Goal: Task Accomplishment & Management: Complete application form

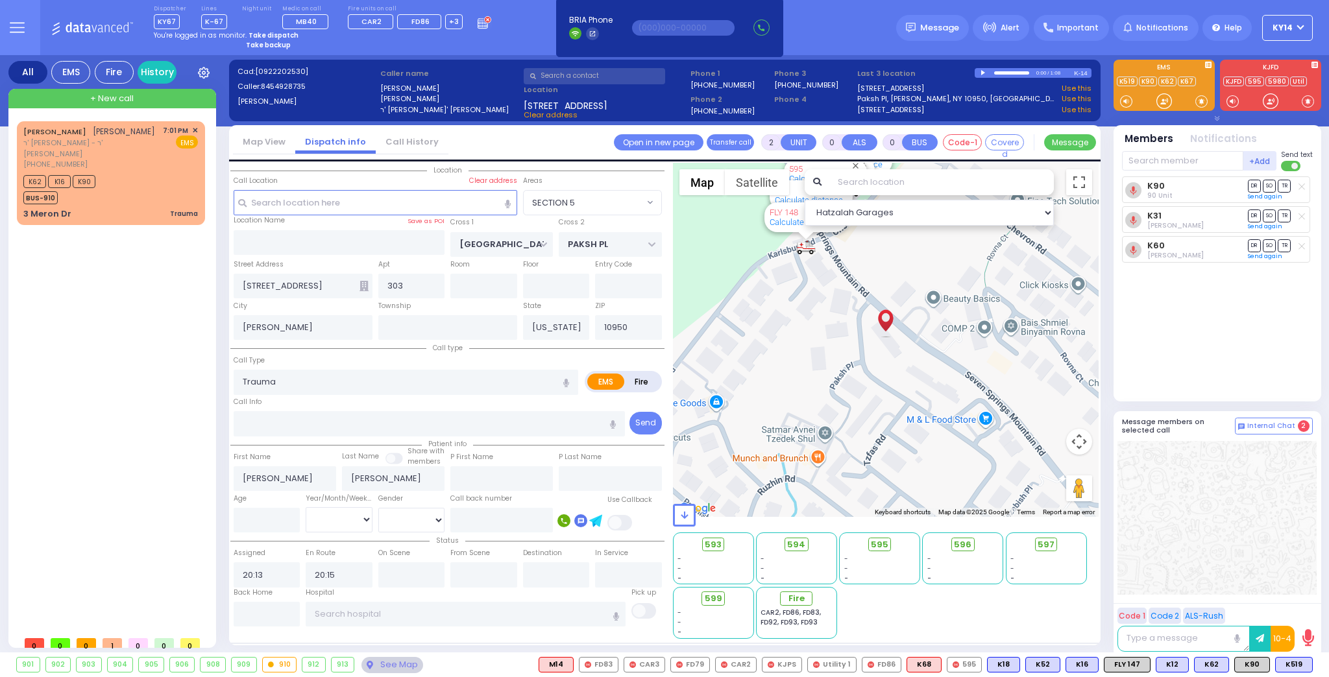
select select "SECTION 5"
select select
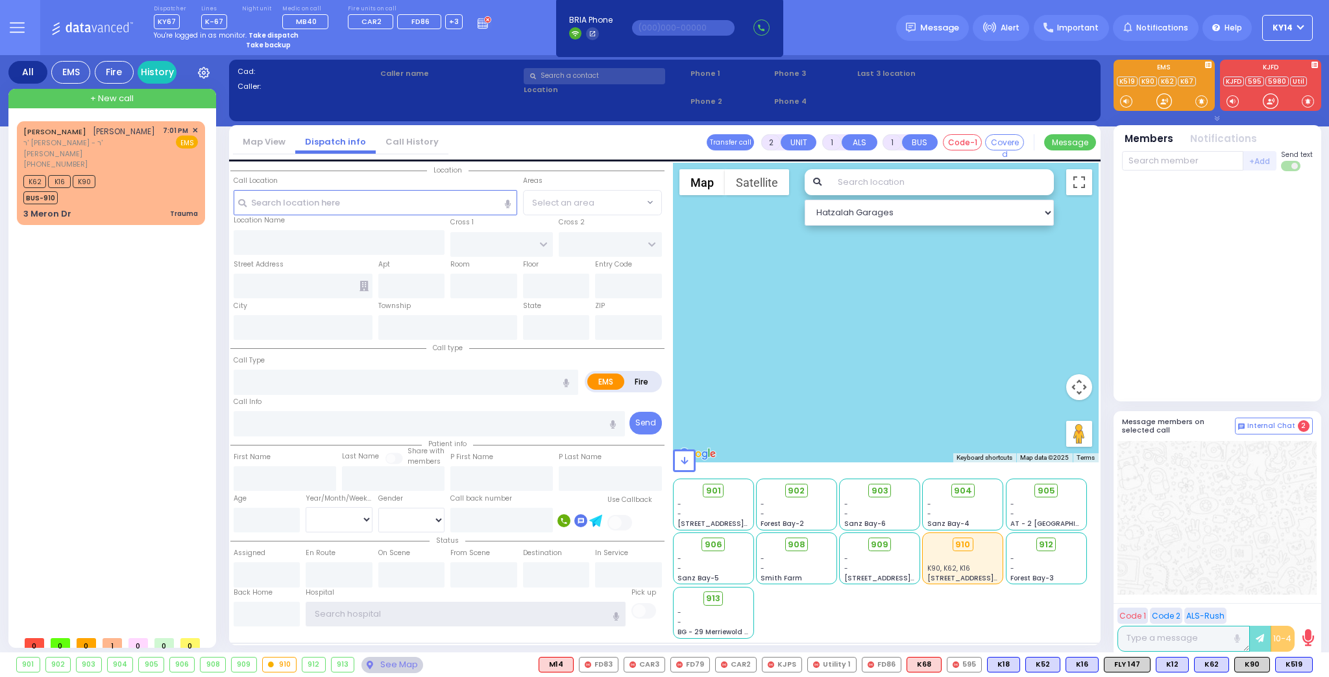
type input "ky14"
click at [263, 34] on strong "Take dispatch" at bounding box center [274, 35] width 50 height 10
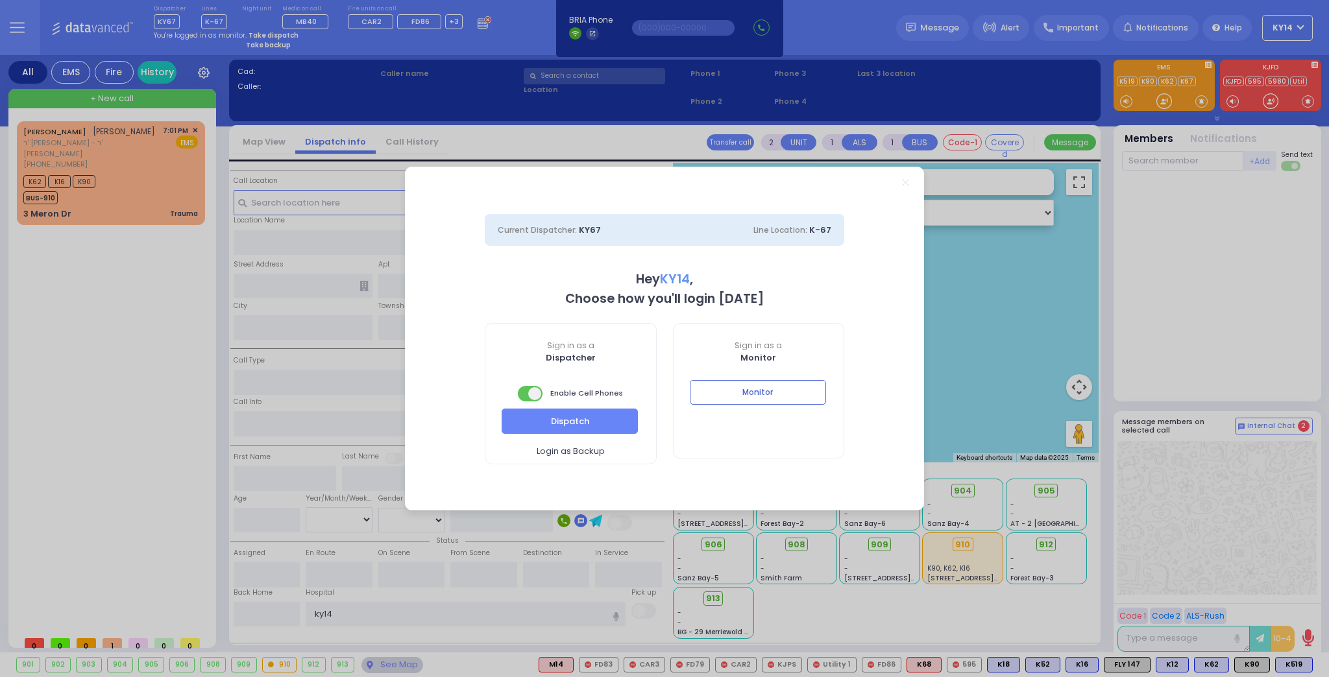
select select "2"
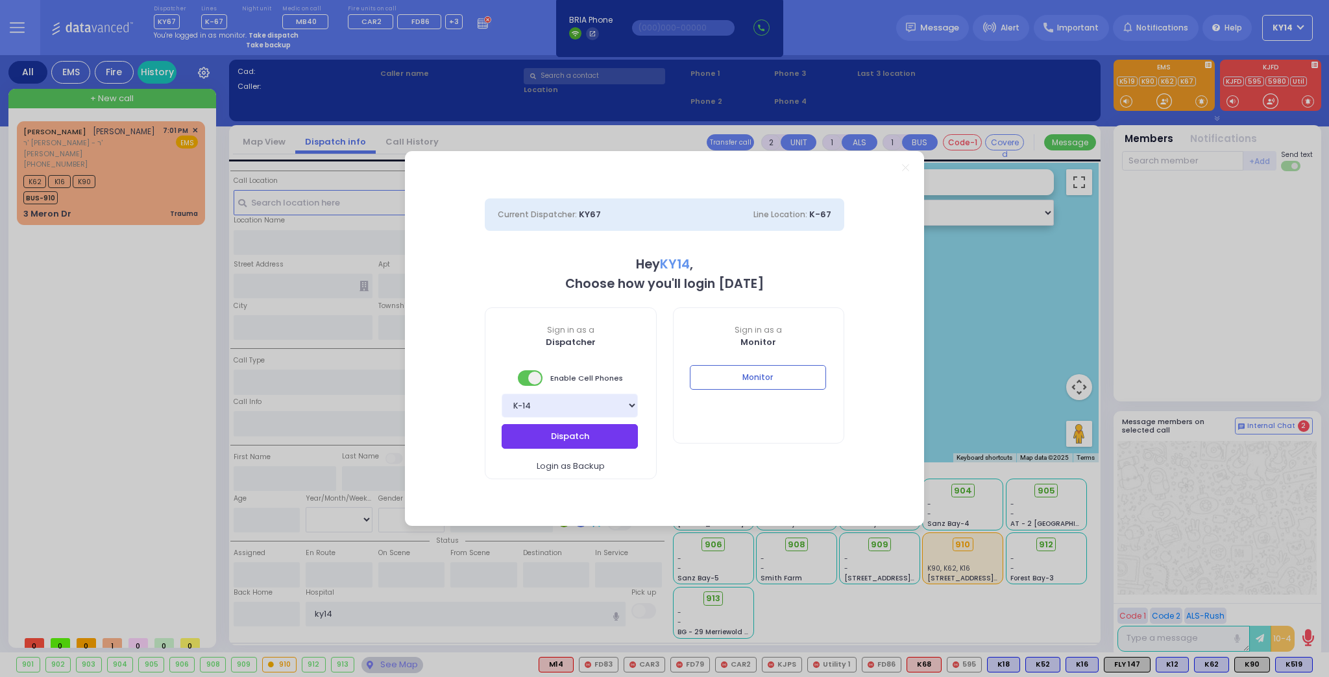
click at [561, 443] on button "Dispatch" at bounding box center [570, 436] width 136 height 25
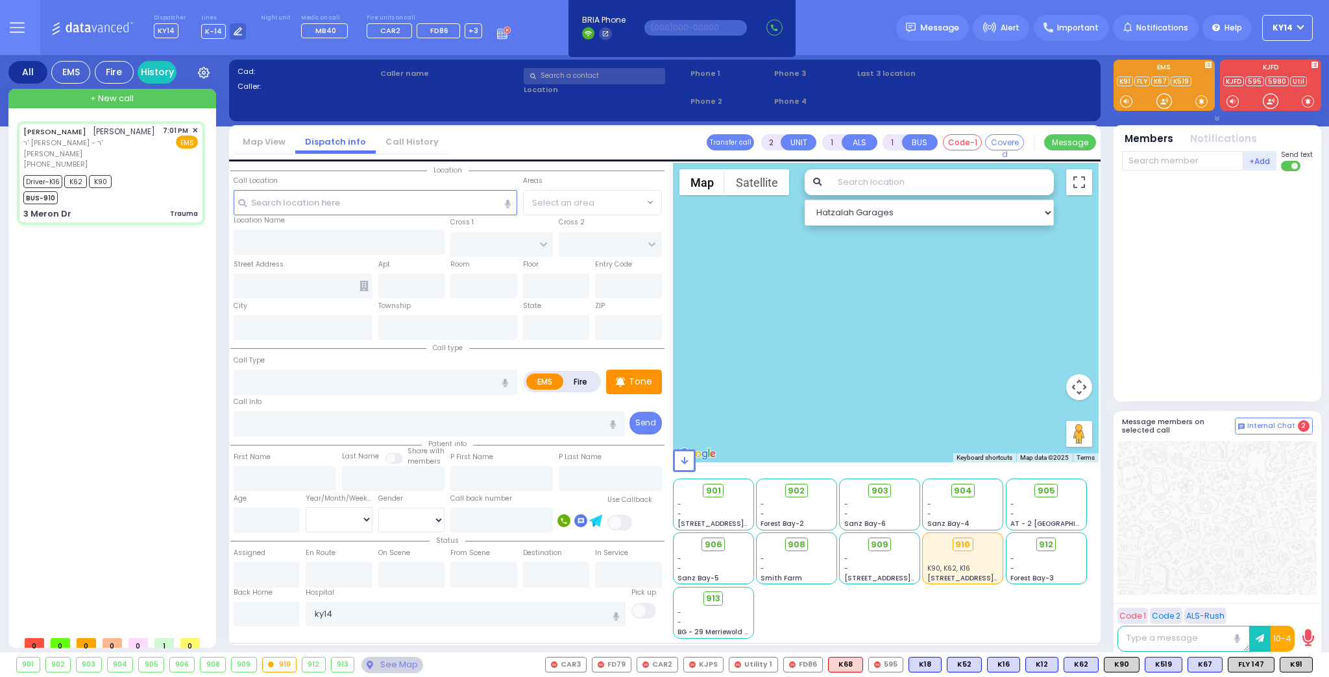
type input "6"
select select
type input "Trauma"
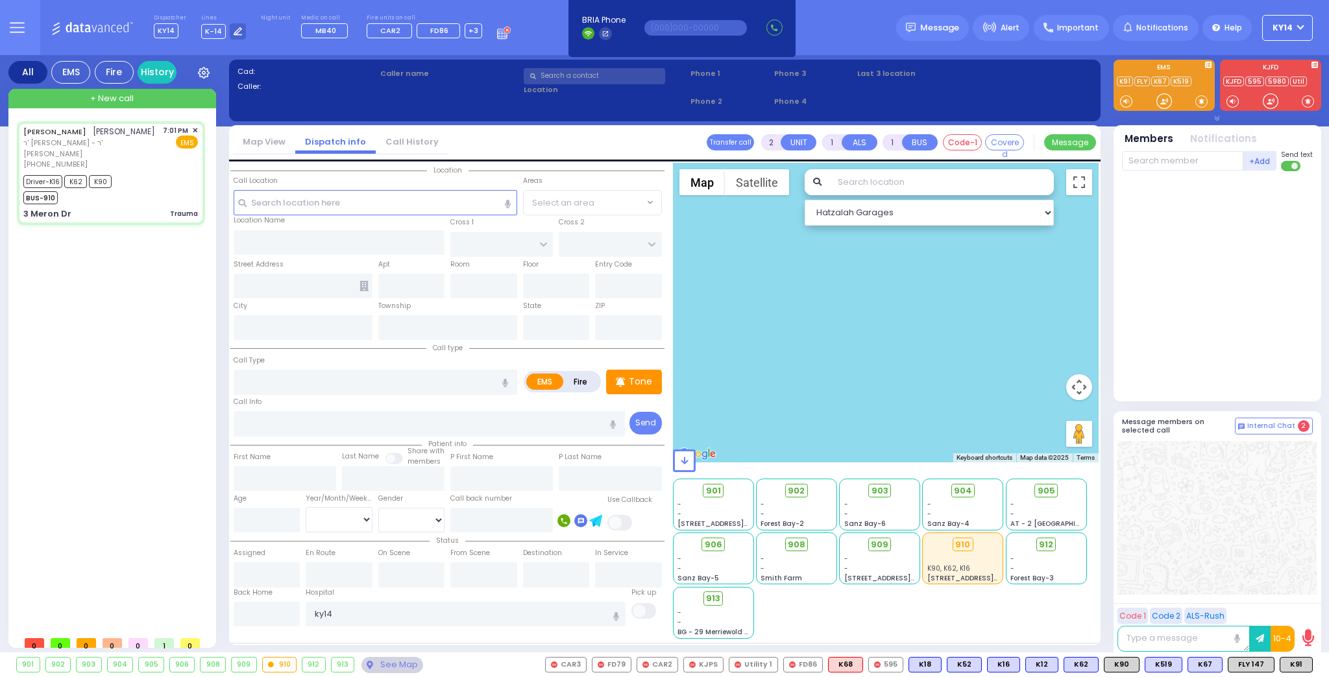
radio input "true"
type input "[PERSON_NAME]"
type input "Unknown"
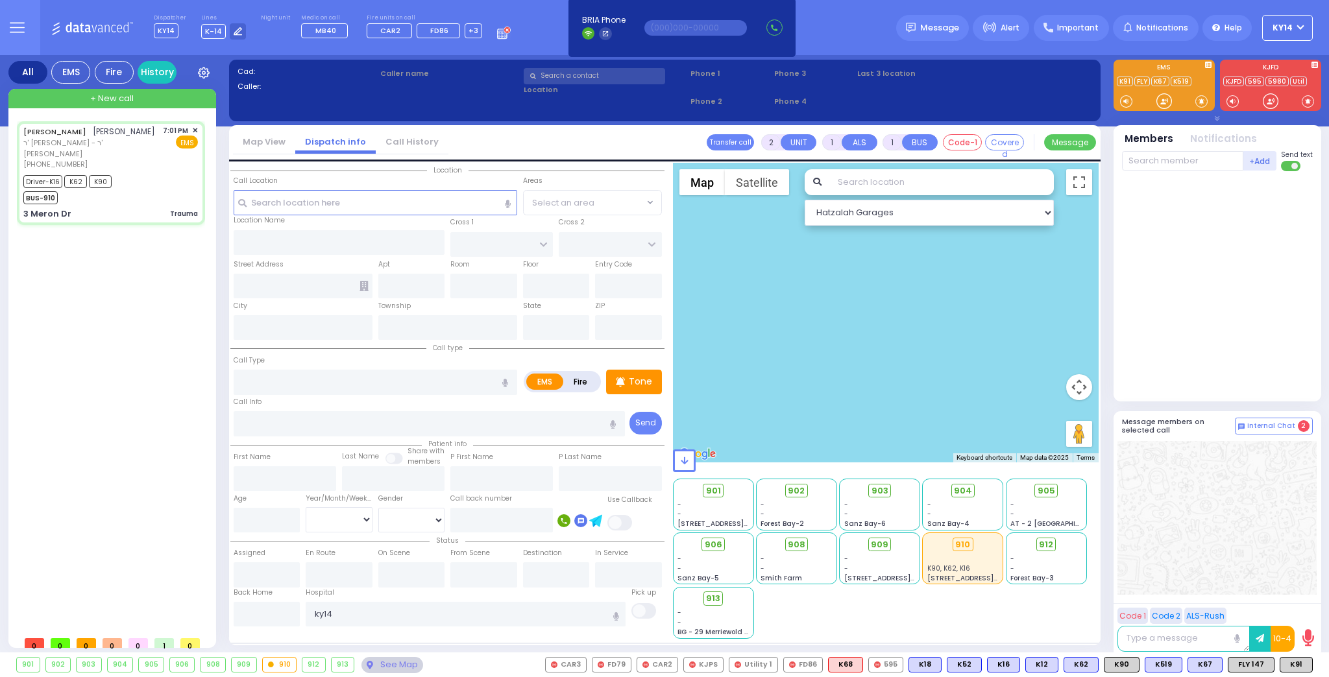
select select "Year"
type input "19:01"
type input "19:02"
type input "19:03"
type input "19:10"
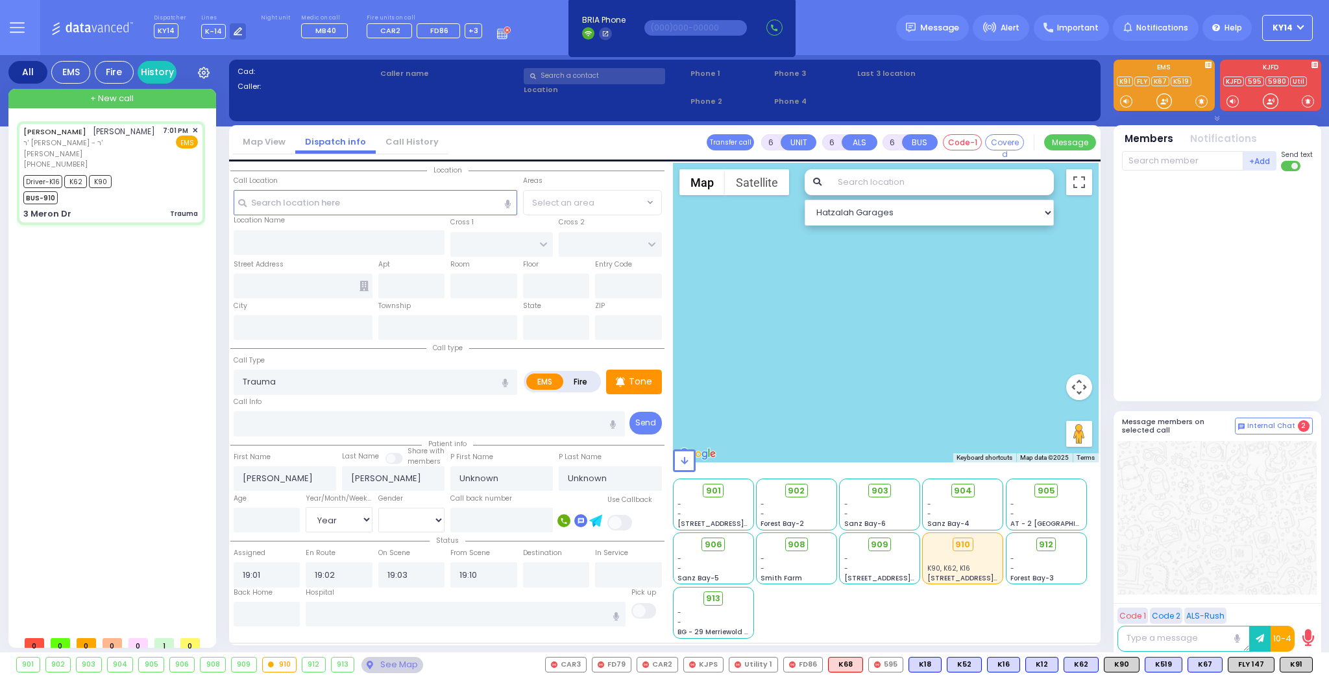
select select "Hatzalah Garages"
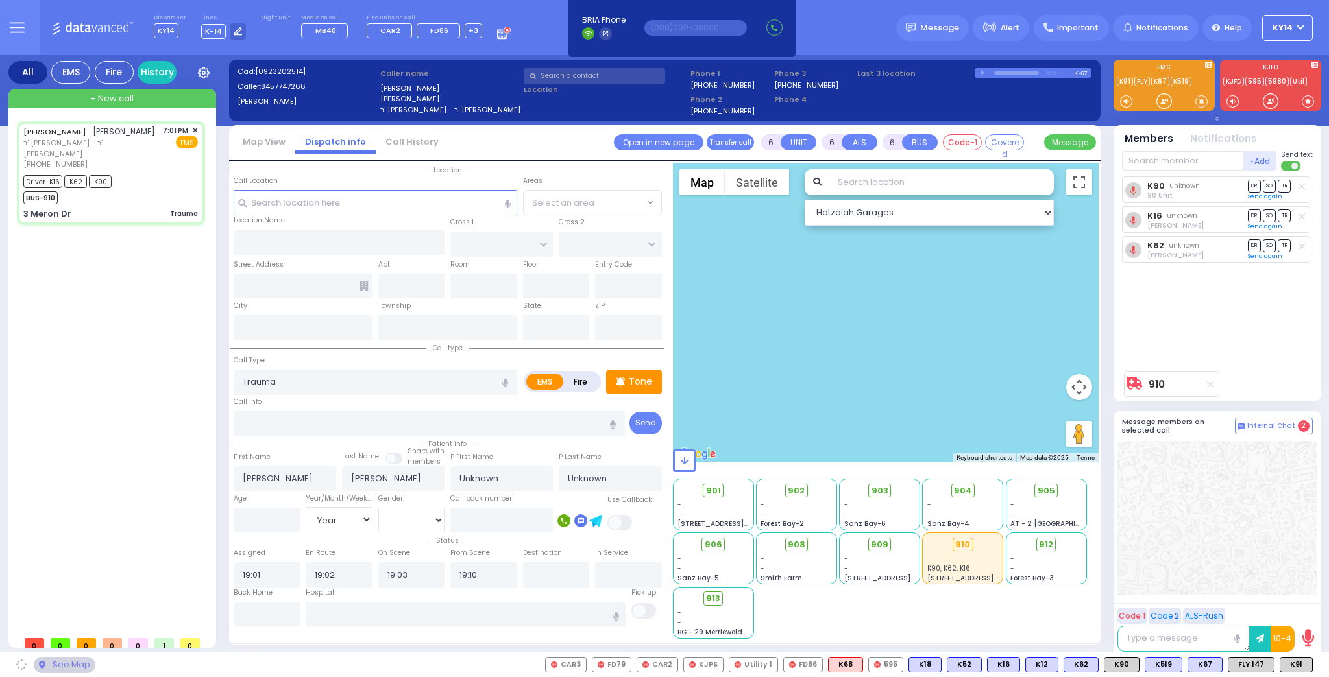
type input "KAHAN DR"
type input "MERON DR"
type input "3 Meron Dr"
type input "[PERSON_NAME]"
type input "[US_STATE]"
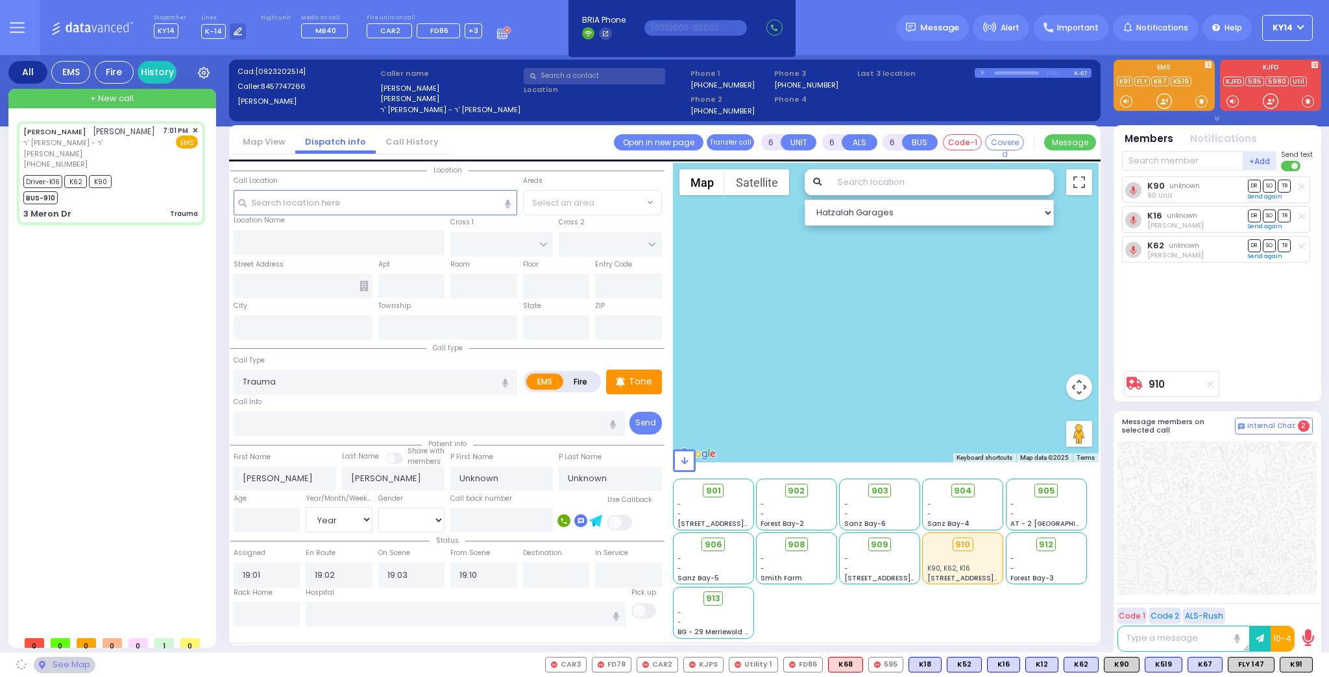
type input "10950"
select select
radio input "true"
select select "Year"
select select "Hatzalah Garages"
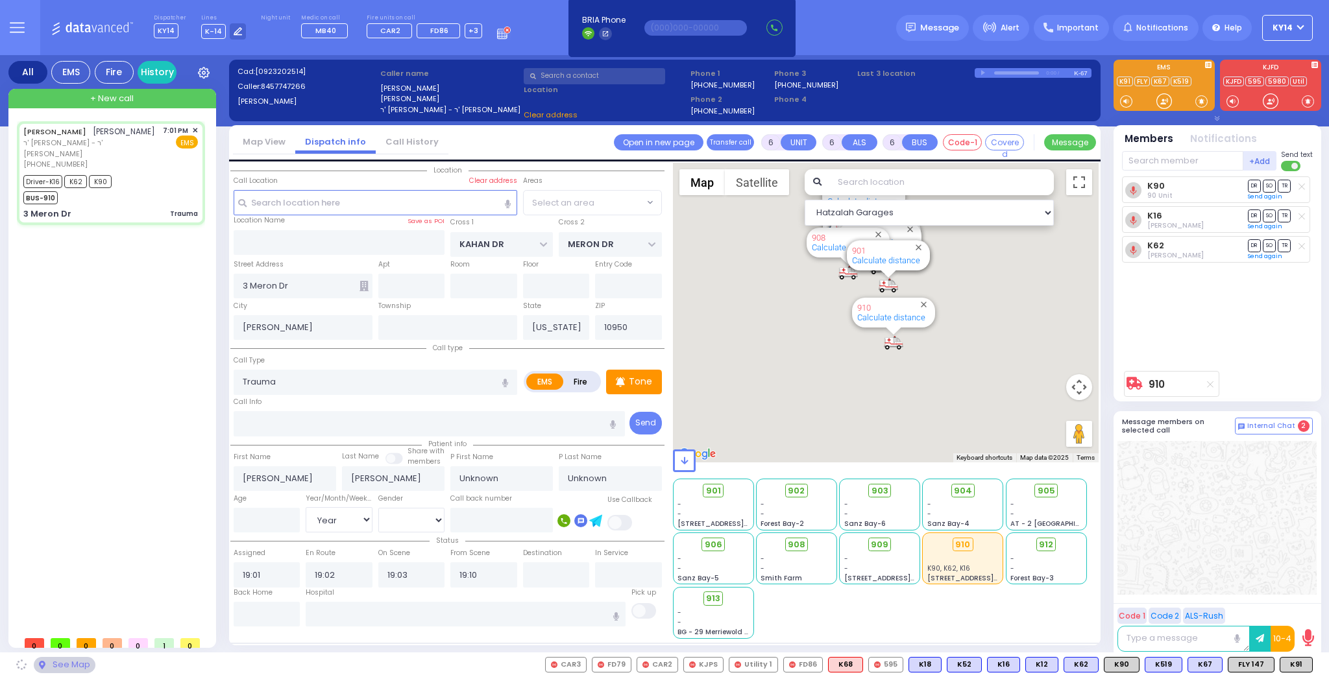
select select "SECTION 4"
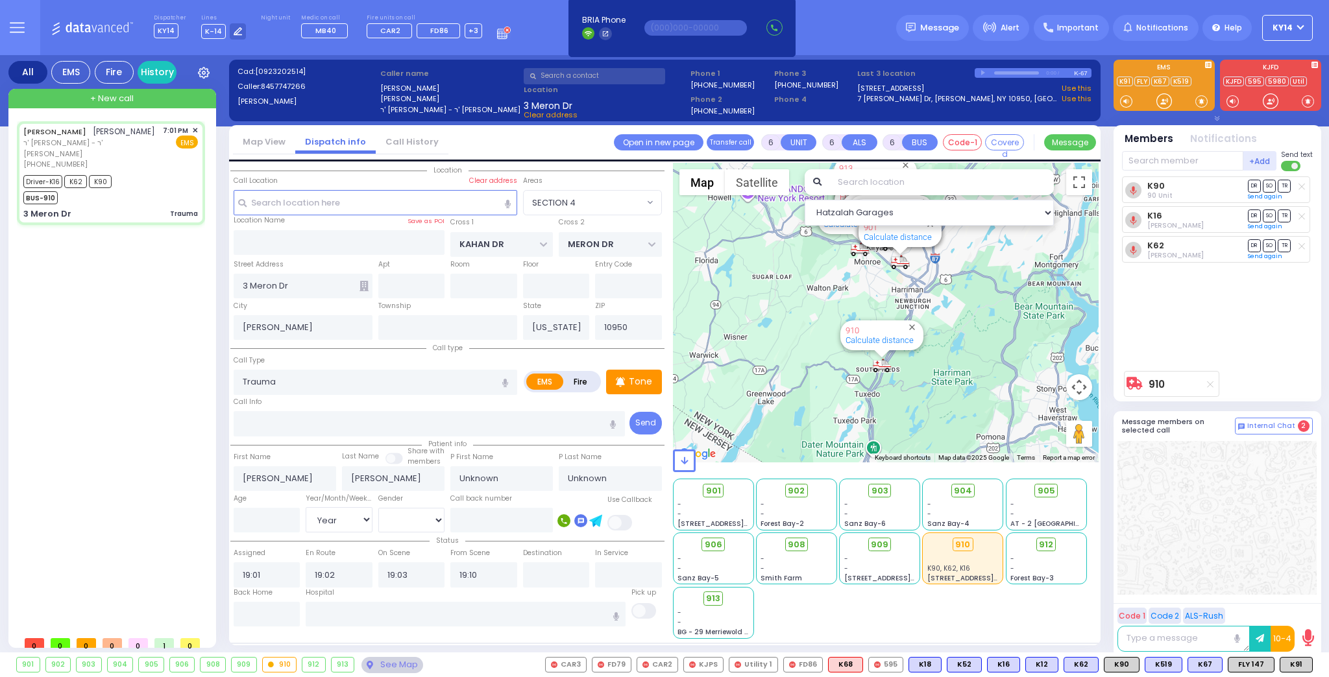
select select
radio input "true"
type input "[PERSON_NAME]"
type input "8"
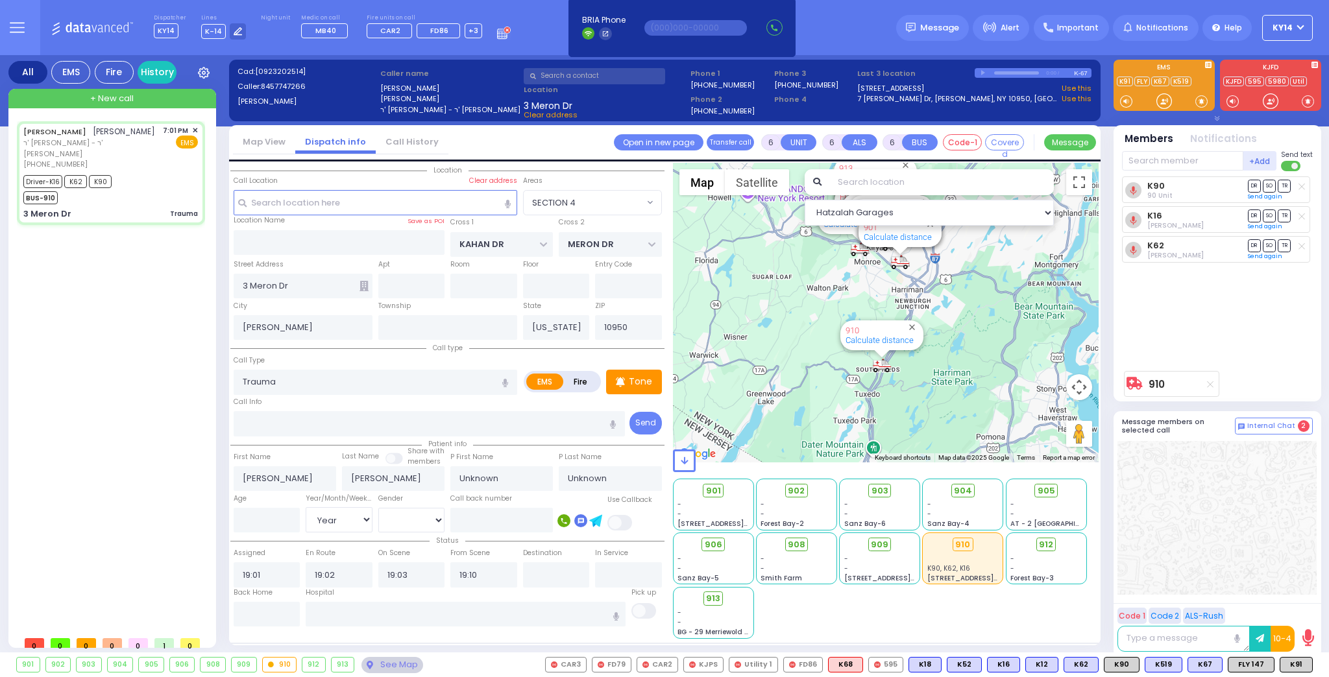
select select "Month"
select select "[DEMOGRAPHIC_DATA]"
select select "Hatzalah Garages"
select select "SECTION 4"
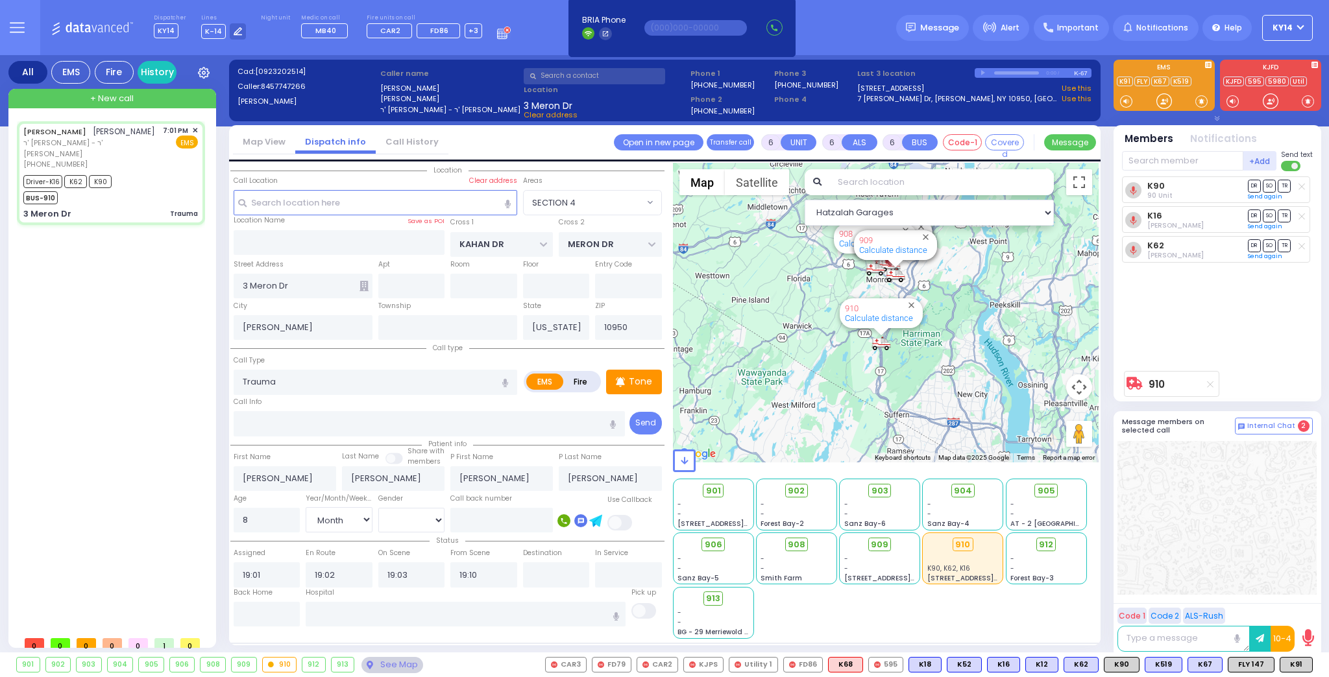
select select
radio input "true"
select select "Month"
select select "[DEMOGRAPHIC_DATA]"
select select "Hatzalah Garages"
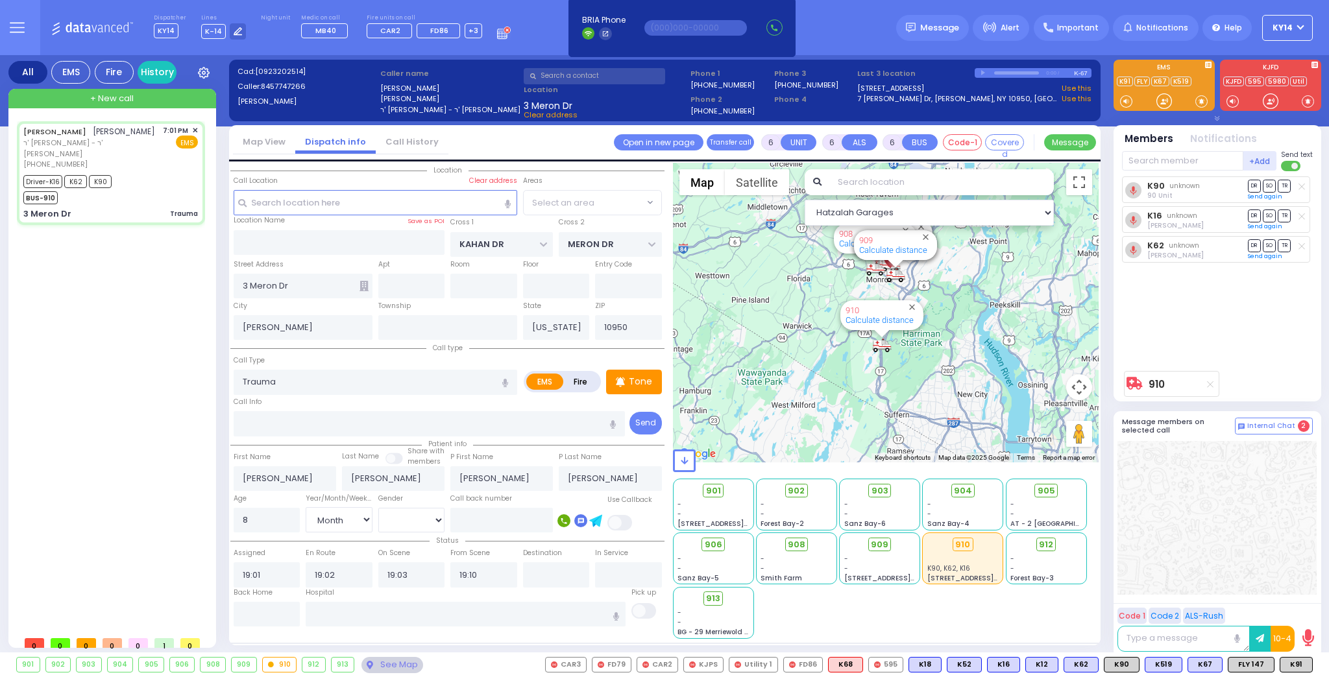
select select "SECTION 4"
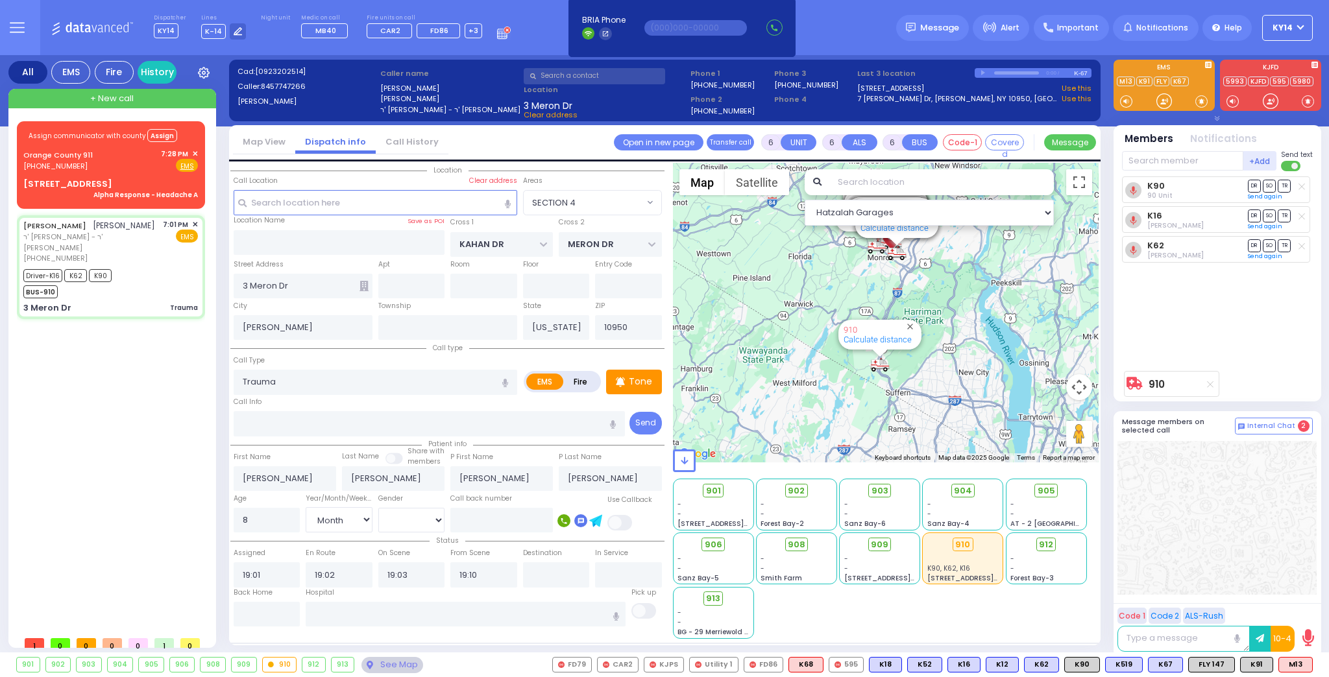
select select
radio input "true"
select select "Month"
select select "[DEMOGRAPHIC_DATA]"
select select "Hatzalah Garages"
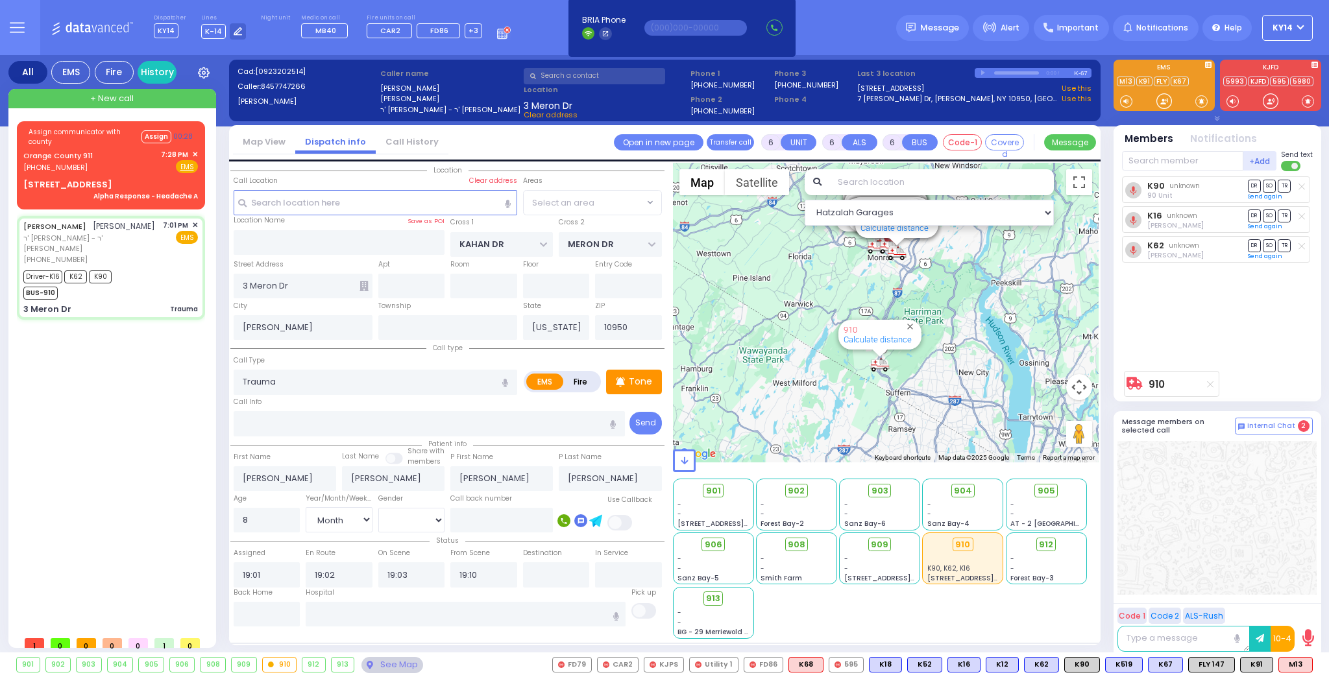
select select "SECTION 4"
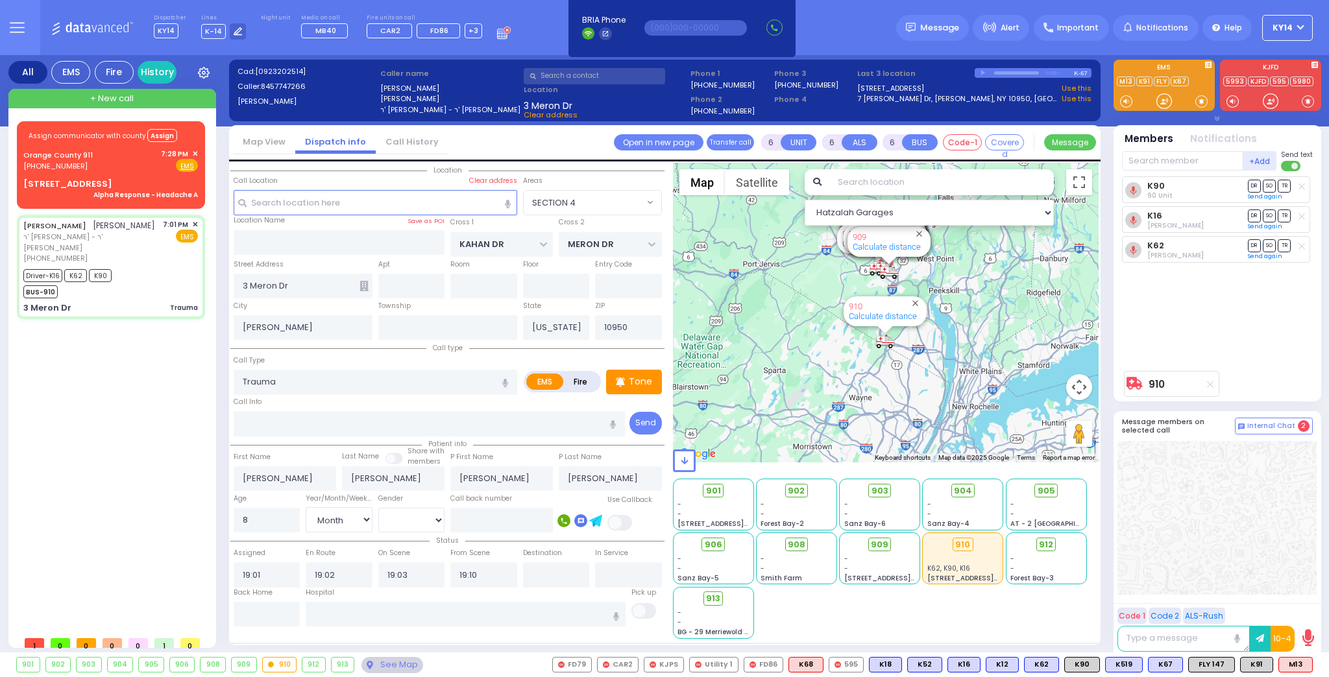
select select
radio input "true"
select select "Month"
select select "[DEMOGRAPHIC_DATA]"
select select "Hatzalah Garages"
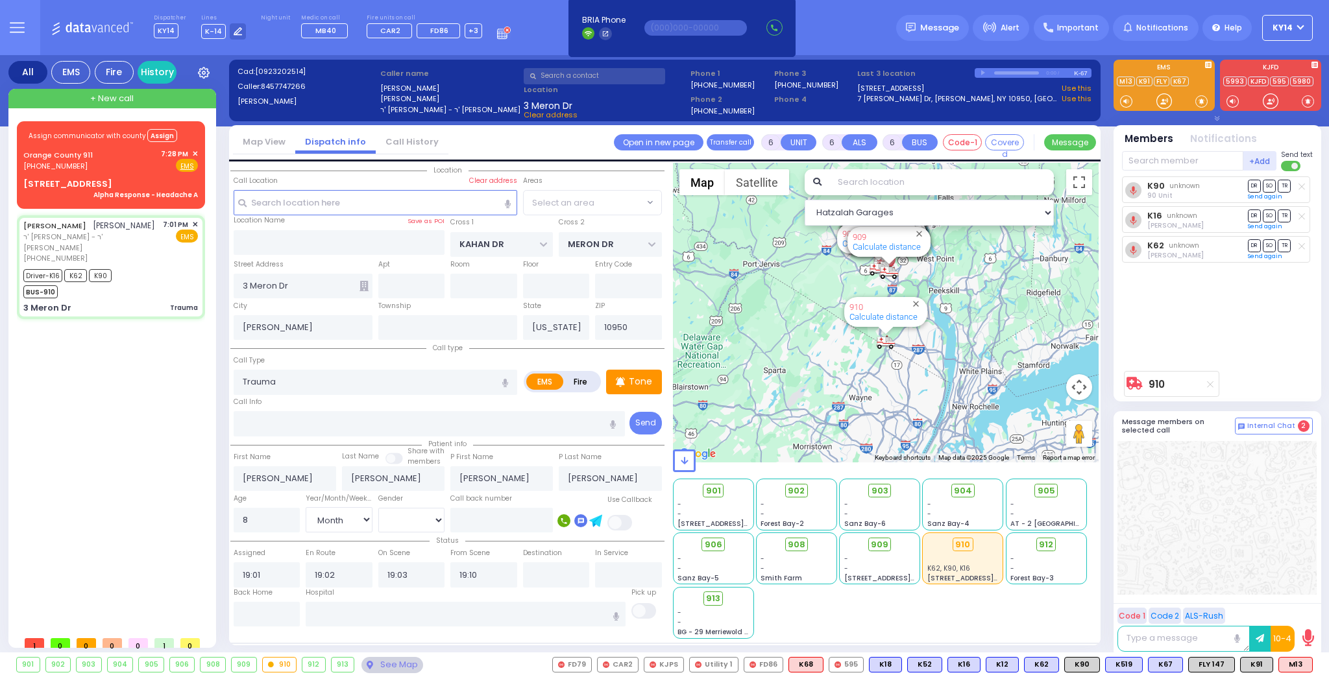
select select "SECTION 4"
select select
radio input "true"
select select "Month"
select select "[DEMOGRAPHIC_DATA]"
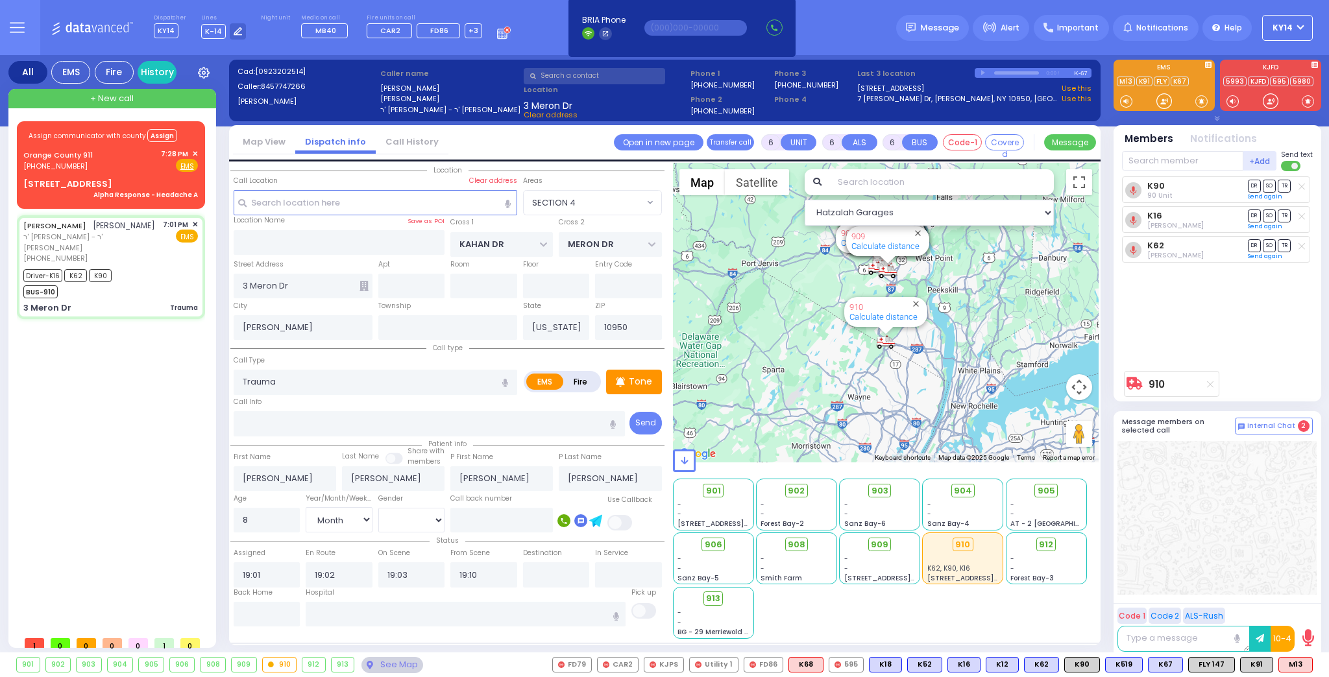
type input "[GEOGRAPHIC_DATA] [GEOGRAPHIC_DATA] Paramus Paramus"
select select "Hatzalah Garages"
select select "SECTION 4"
select select
radio input "true"
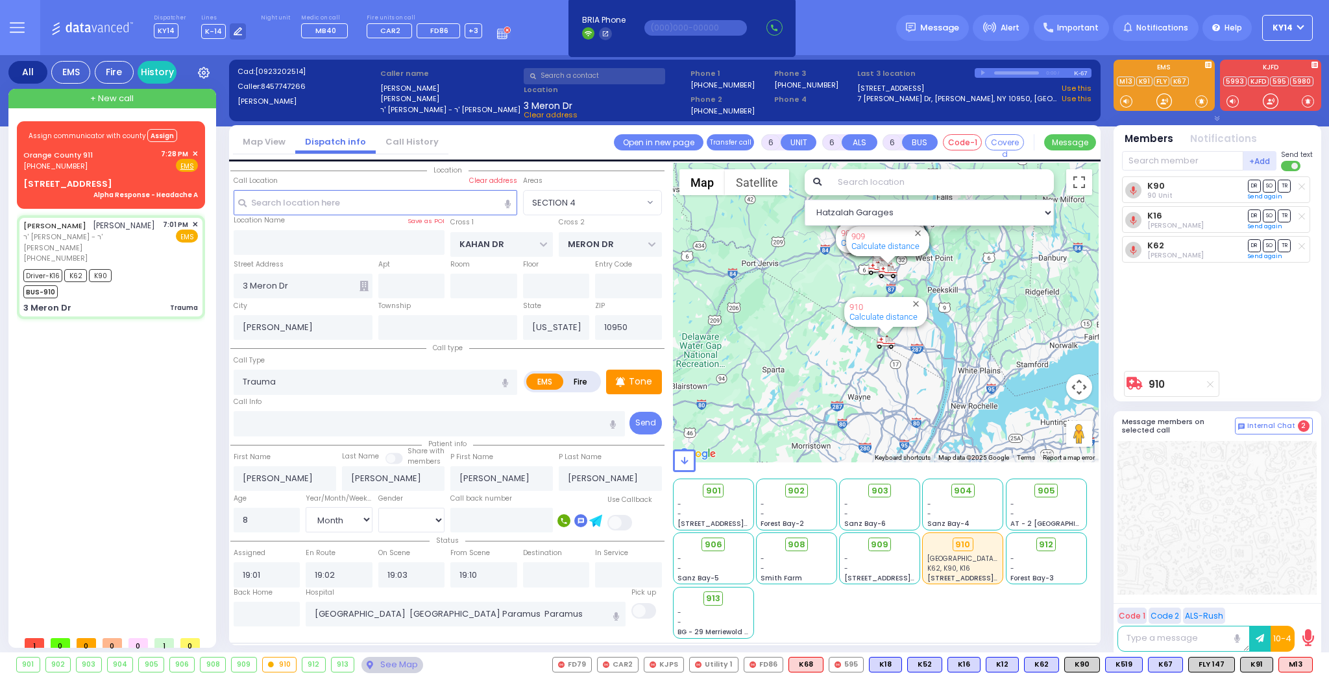
select select "Month"
select select "[DEMOGRAPHIC_DATA]"
select select "Hatzalah Garages"
select select "SECTION 4"
select select
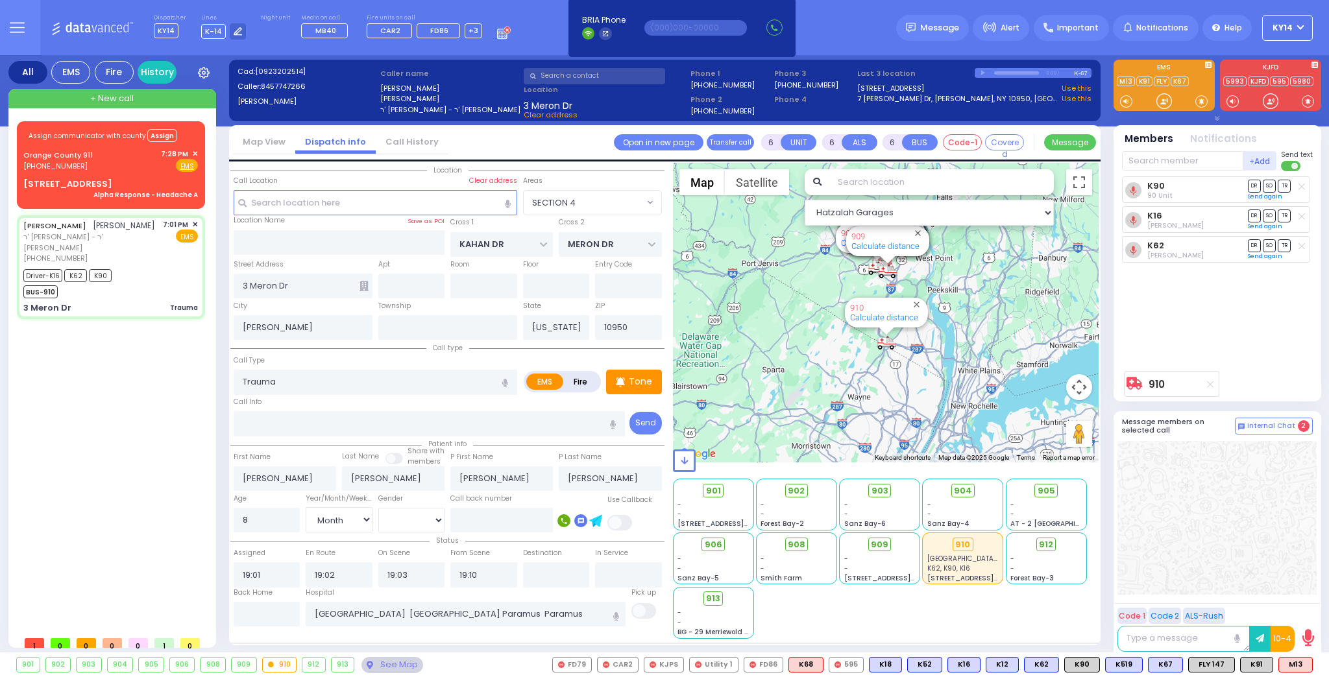
radio input "true"
select select "Month"
select select "[DEMOGRAPHIC_DATA]"
select select "Hatzalah Garages"
select select "SECTION 4"
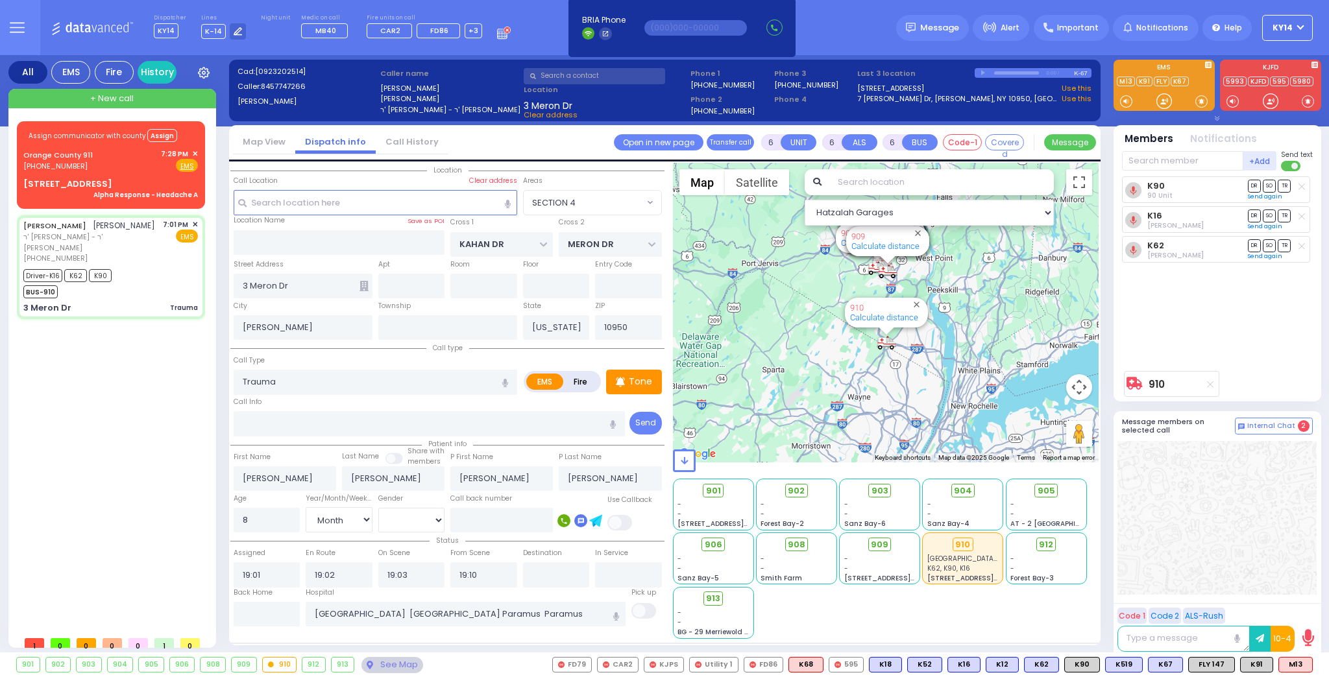
select select
radio input "true"
select select "Month"
select select "[DEMOGRAPHIC_DATA]"
select select "Hatzalah Garages"
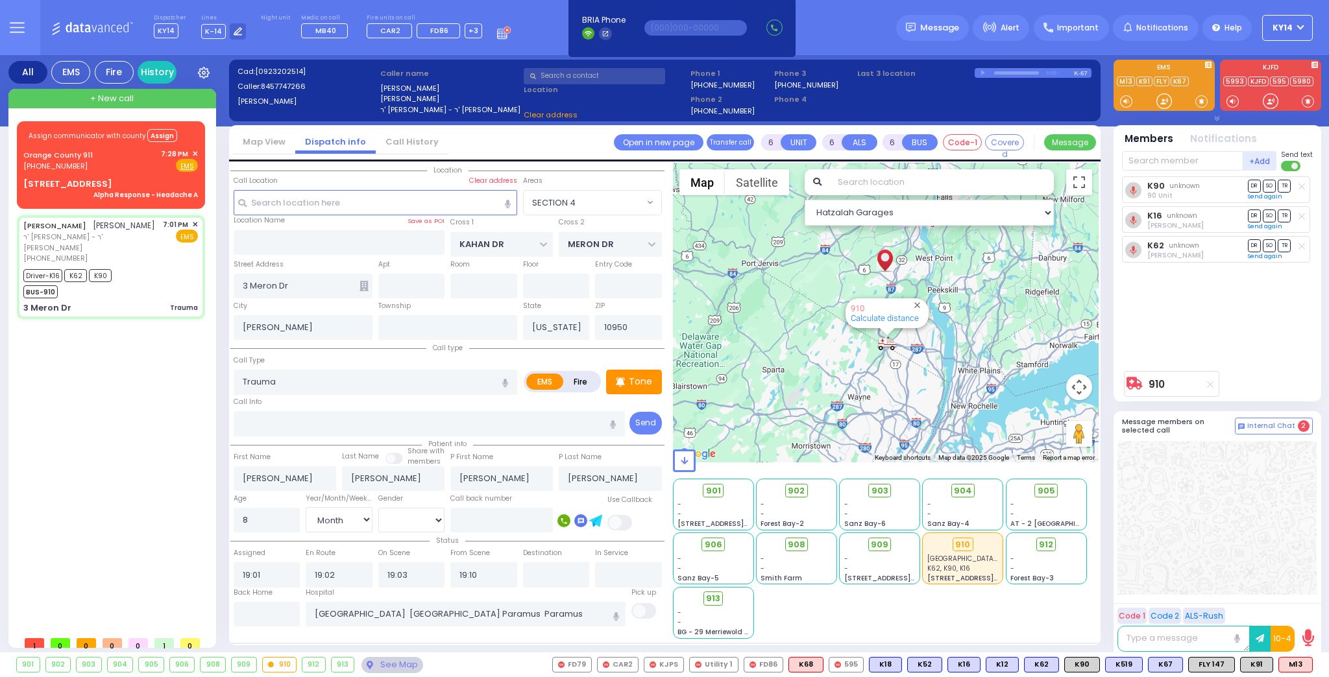
select select "SECTION 4"
